Goal: Find specific page/section: Find specific page/section

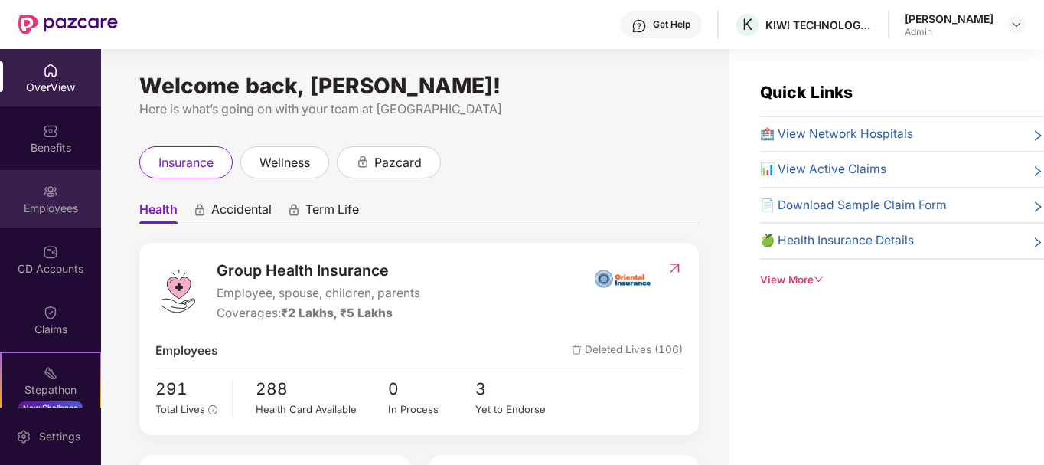
click at [54, 209] on div "Employees" at bounding box center [50, 208] width 101 height 15
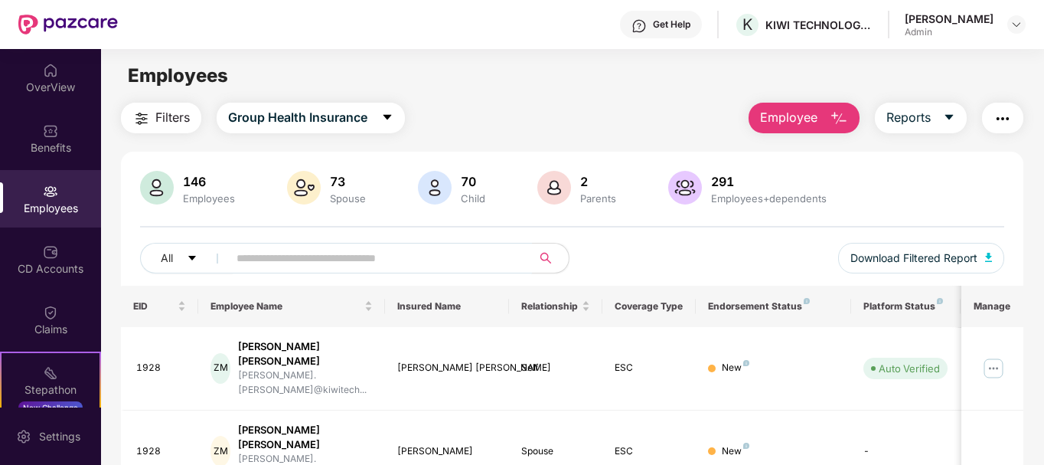
click at [328, 256] on input "text" at bounding box center [374, 257] width 275 height 23
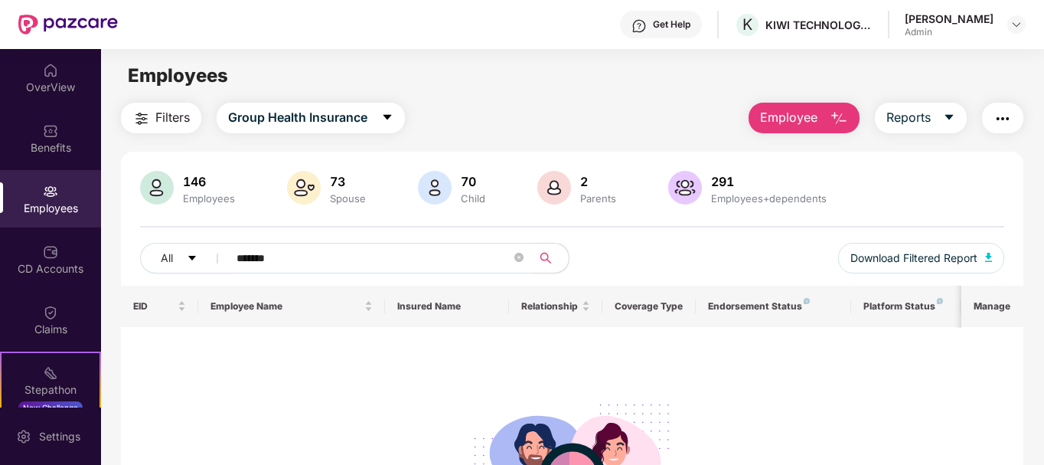
type input "*******"
click at [526, 258] on span "*******" at bounding box center [375, 258] width 314 height 31
click at [519, 259] on icon "close-circle" at bounding box center [518, 257] width 9 height 9
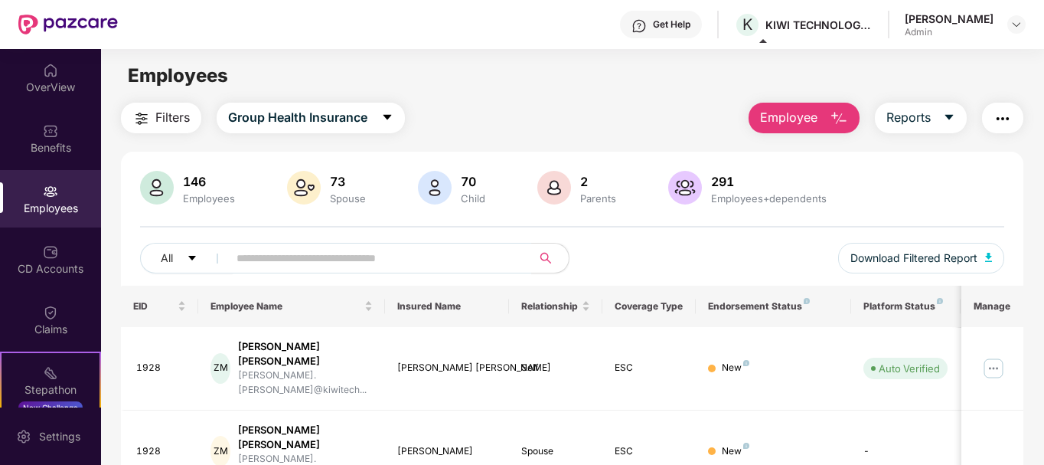
click at [490, 113] on div "Filters Group Health Insurance Employee Reports" at bounding box center [572, 118] width 903 height 31
click at [671, 83] on div "Employees" at bounding box center [572, 75] width 942 height 29
click at [566, 77] on div "Employees" at bounding box center [572, 75] width 942 height 29
click at [350, 264] on input "text" at bounding box center [374, 257] width 275 height 23
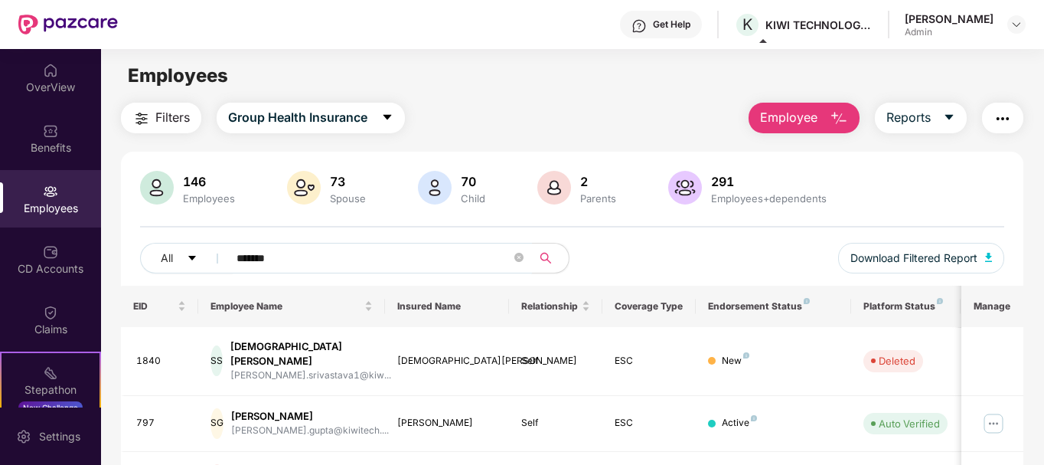
type input "******"
click at [54, 190] on img at bounding box center [50, 191] width 15 height 15
click at [518, 254] on icon "close-circle" at bounding box center [518, 257] width 9 height 9
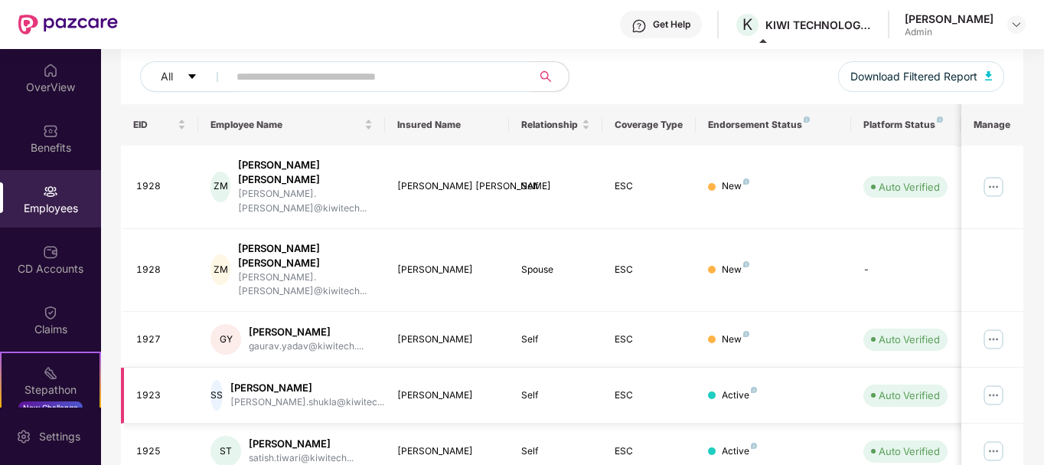
scroll to position [230, 0]
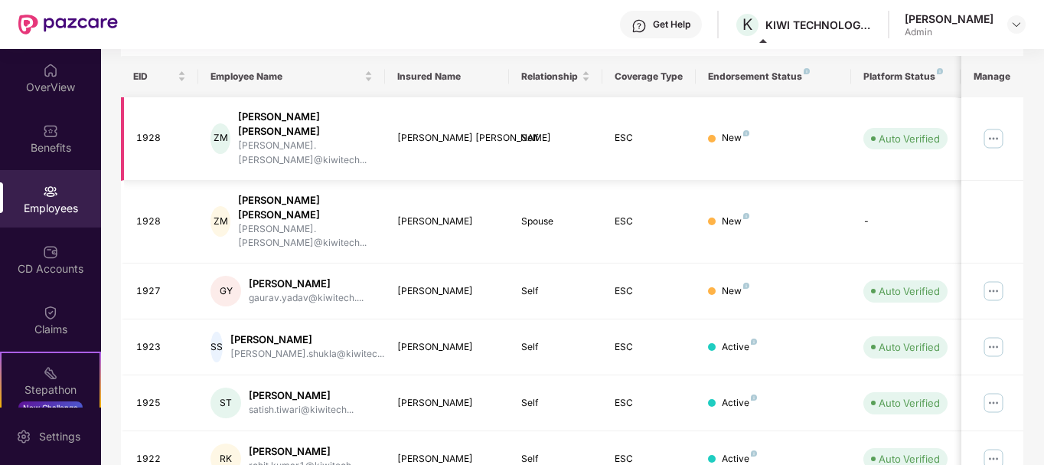
click at [997, 126] on img at bounding box center [993, 138] width 24 height 24
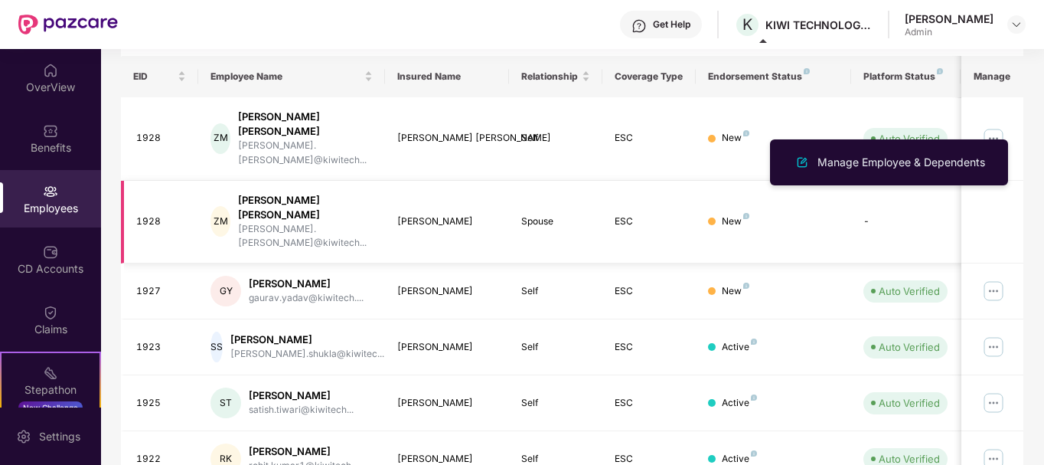
click at [1002, 192] on td at bounding box center [992, 222] width 62 height 83
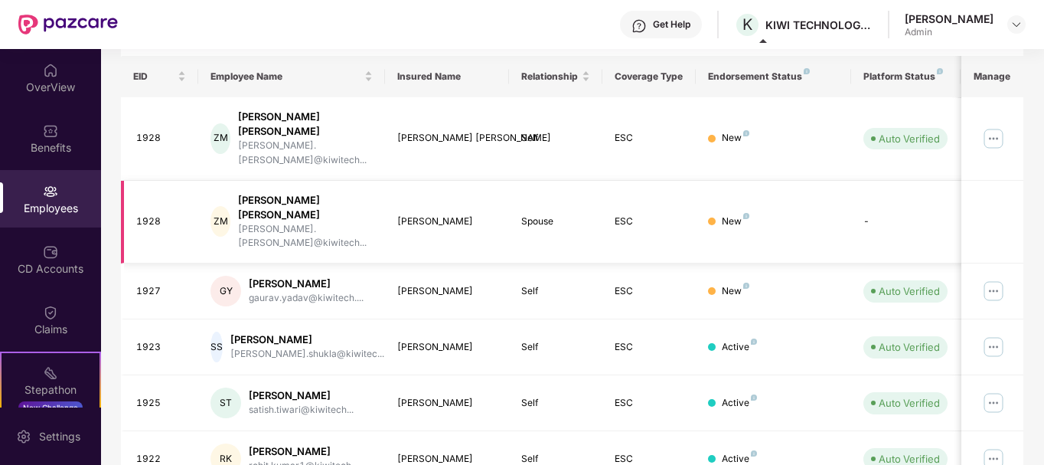
click at [683, 198] on td "ESC" at bounding box center [648, 222] width 93 height 83
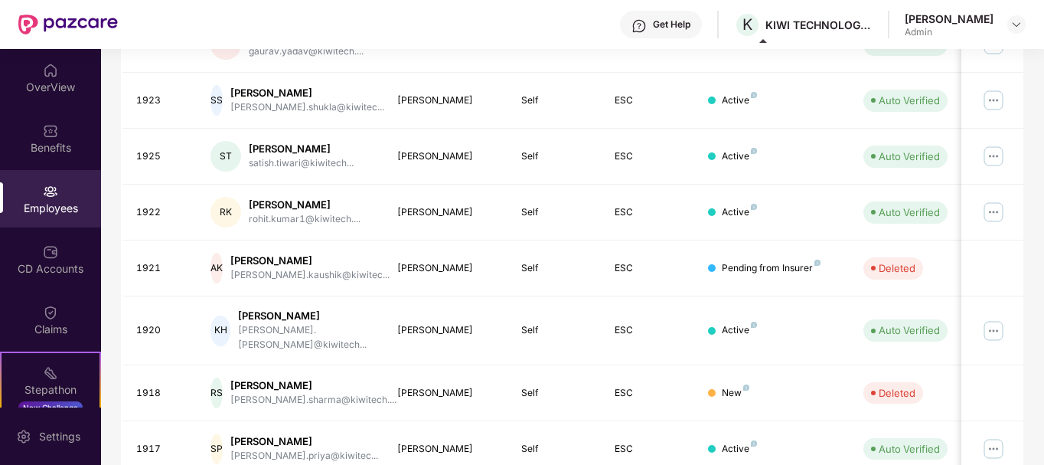
click at [469, 30] on div "Get Help K KIWI TECHNOLOGIES INDIA PRIVATE LIMITED [PERSON_NAME] Admin" at bounding box center [572, 24] width 908 height 49
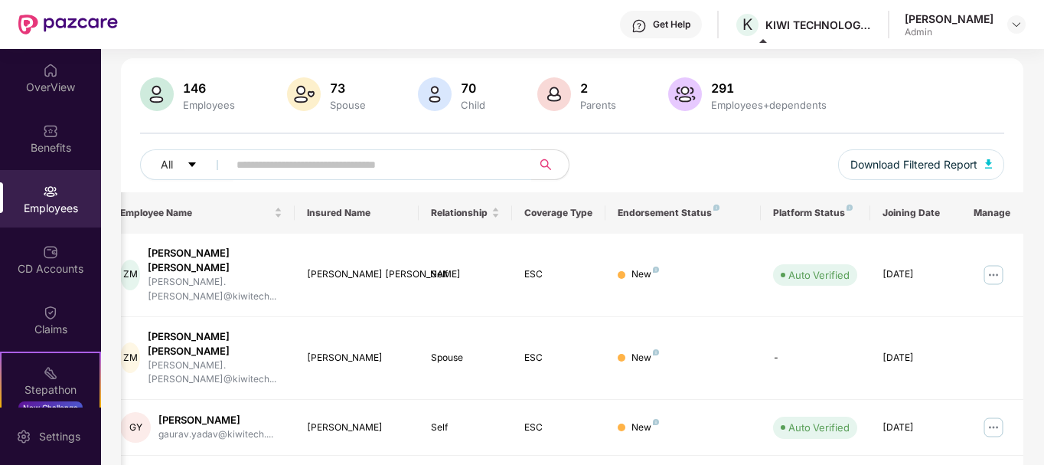
scroll to position [0, 0]
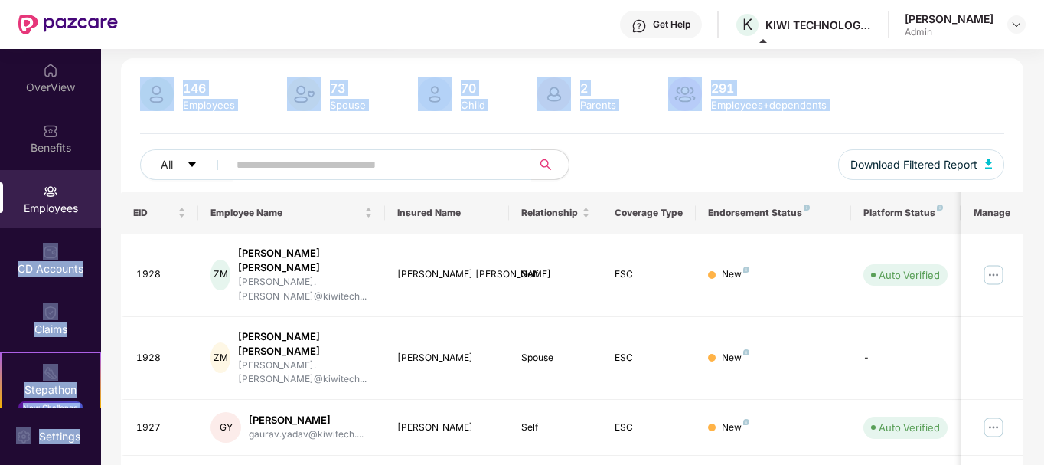
drag, startPoint x: 116, startPoint y: 221, endPoint x: 0, endPoint y: 183, distance: 121.8
click at [0, 183] on div "OverView Benefits Employees CD Accounts Claims Stepathon New Challenge Endorsem…" at bounding box center [522, 257] width 1044 height 416
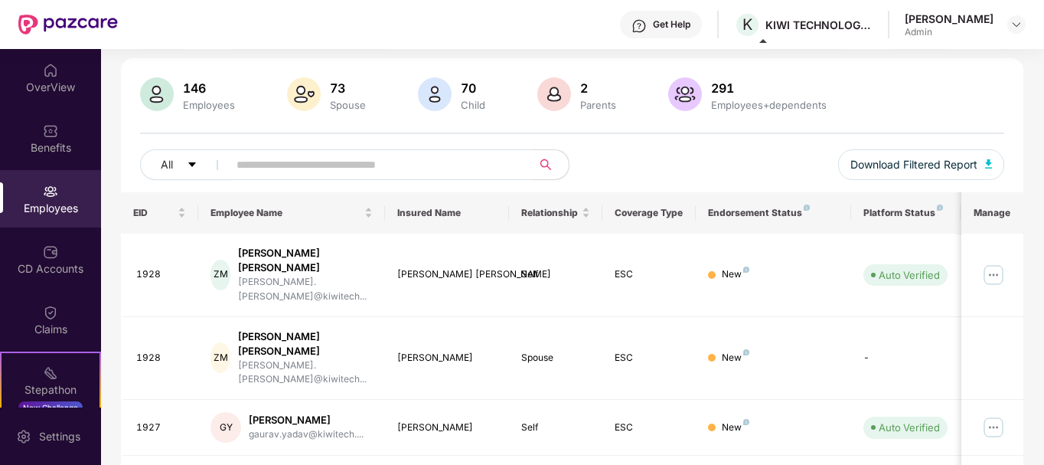
click at [357, 20] on div "Get Help K KIWI TECHNOLOGIES INDIA PRIVATE LIMITED [PERSON_NAME] Admin" at bounding box center [572, 24] width 908 height 49
click at [419, 33] on div "Get Help K KIWI TECHNOLOGIES INDIA PRIVATE LIMITED [PERSON_NAME] Admin" at bounding box center [572, 24] width 908 height 49
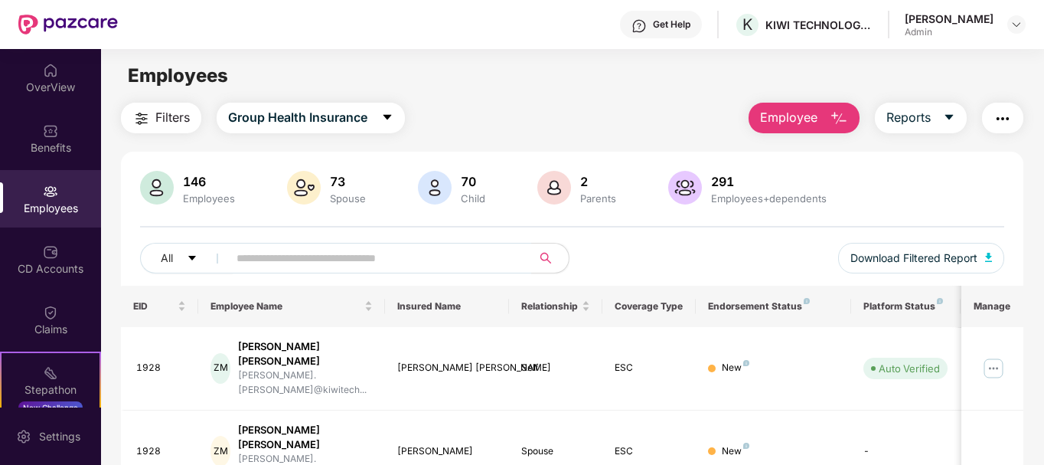
click at [664, 67] on div "Employees" at bounding box center [572, 75] width 942 height 29
click at [550, 122] on div "Filters Group Health Insurance Employee Reports" at bounding box center [572, 118] width 903 height 31
click at [507, 87] on div "Employees" at bounding box center [572, 75] width 942 height 29
